Goal: Register for event/course

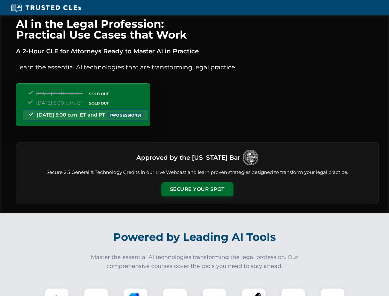
click at [197, 189] on button "Secure Your Spot" at bounding box center [197, 189] width 72 height 14
click at [57, 292] on img at bounding box center [57, 300] width 18 height 18
click at [96, 292] on div at bounding box center [96, 300] width 25 height 25
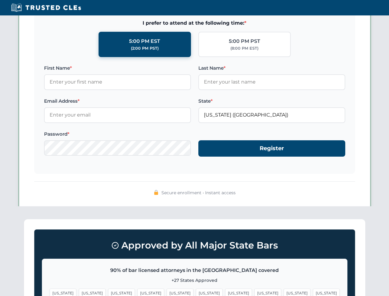
click at [284, 292] on span "[US_STATE]" at bounding box center [297, 292] width 27 height 9
